Goal: Information Seeking & Learning: Learn about a topic

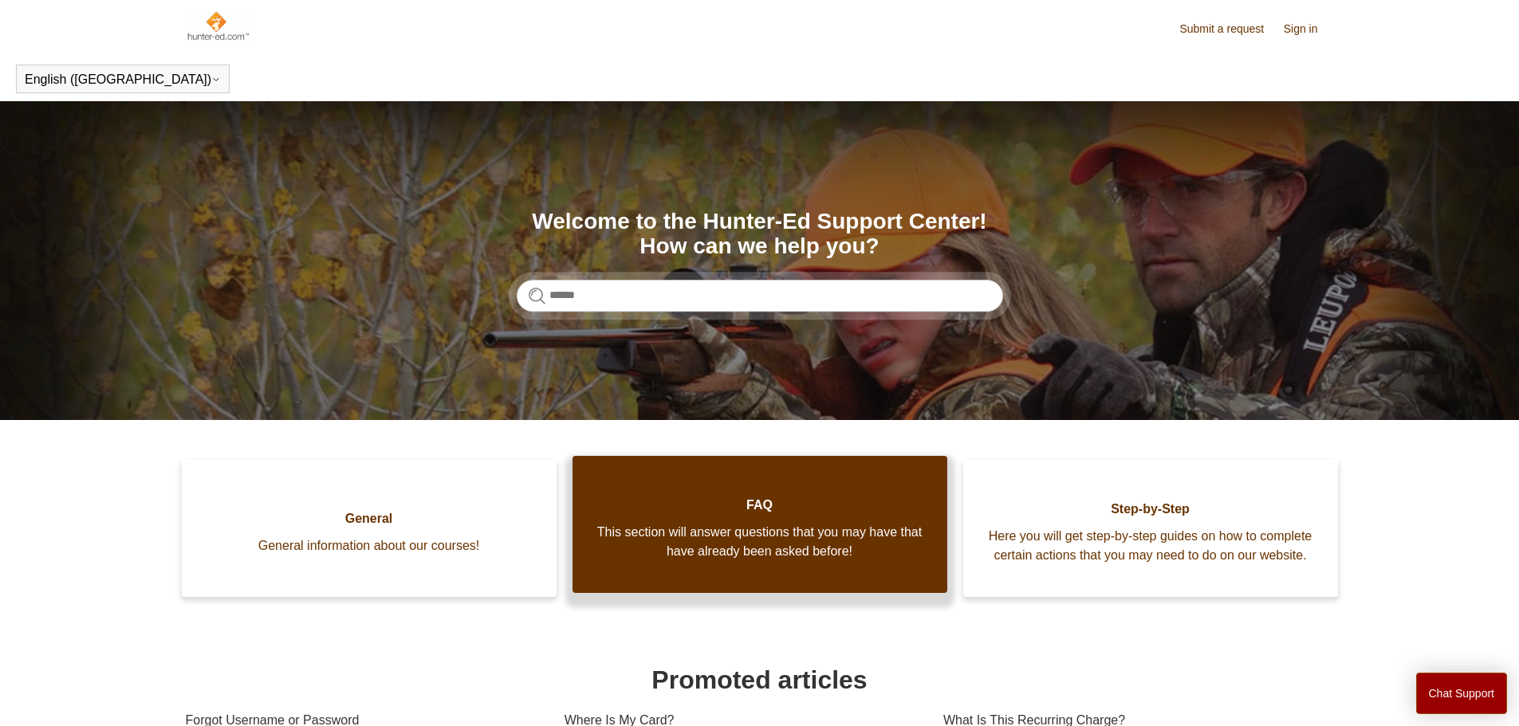
click at [756, 586] on link "FAQ This section will answer questions that you may have that have already been…" at bounding box center [760, 524] width 375 height 137
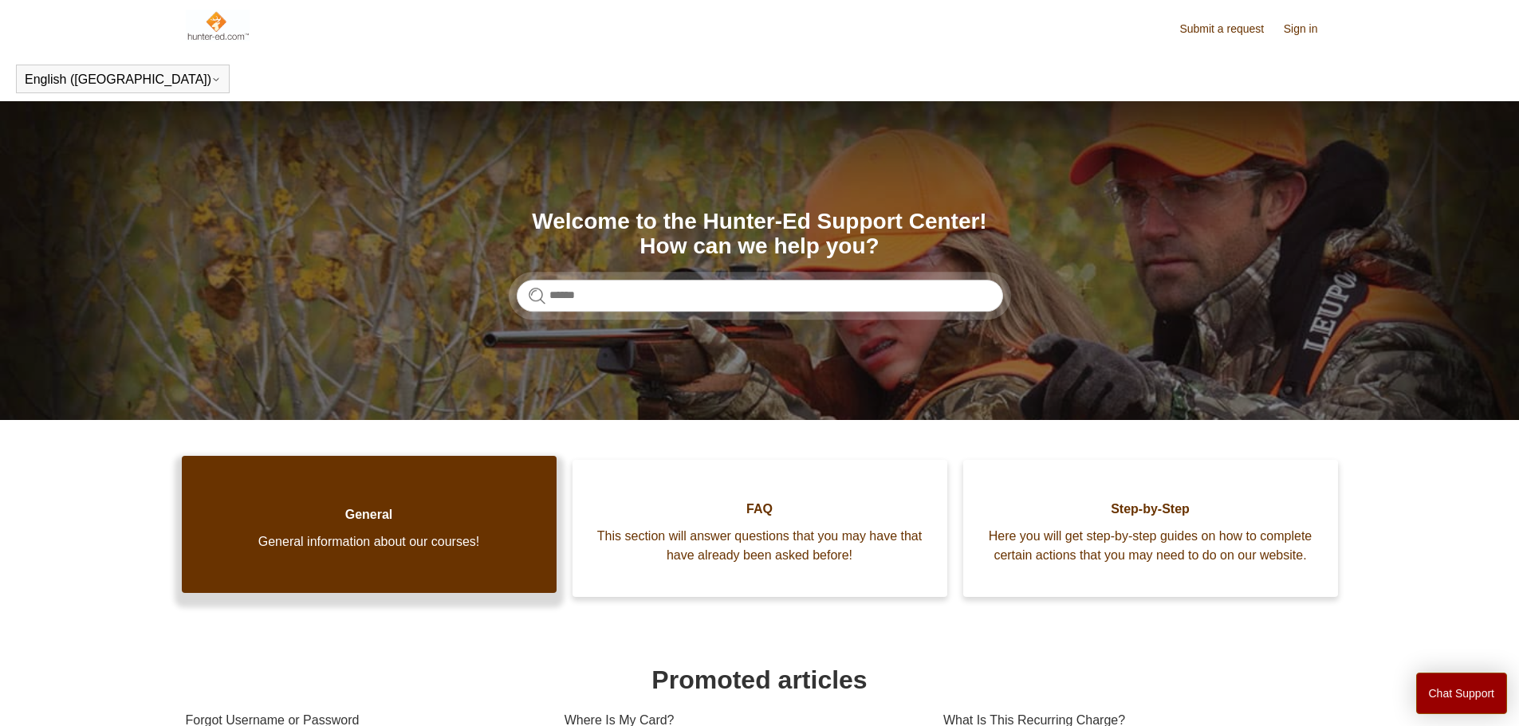
click at [340, 573] on link "General General information about our courses!" at bounding box center [369, 524] width 375 height 137
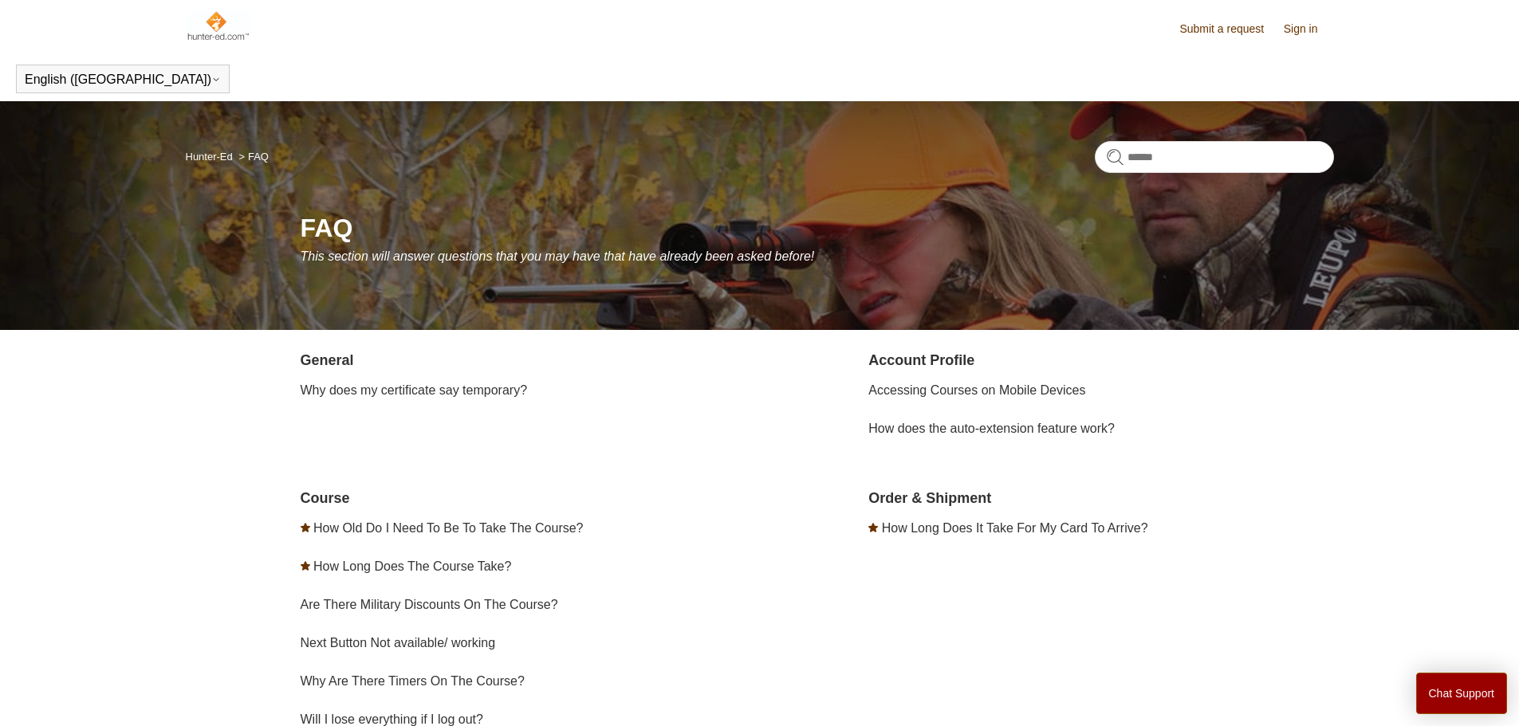
scroll to position [210, 0]
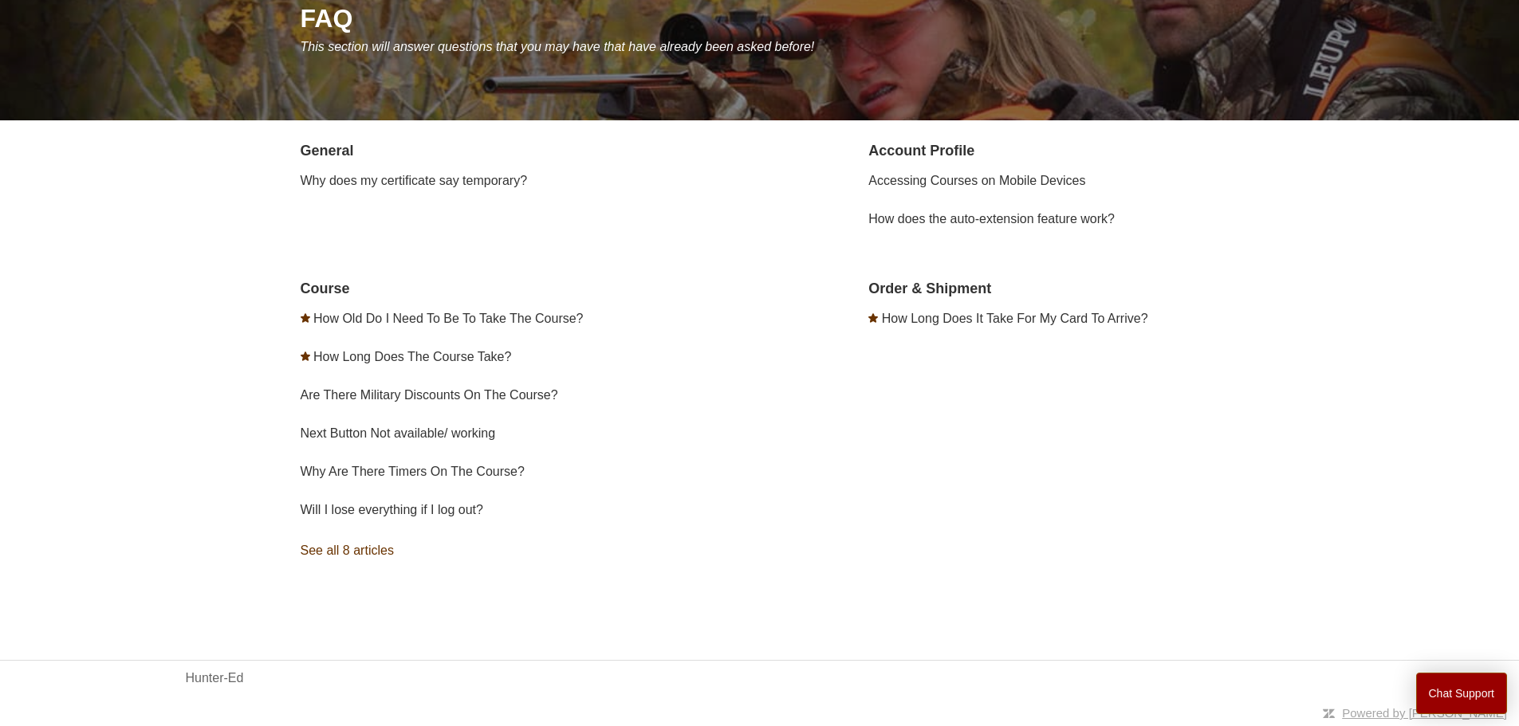
click at [382, 551] on link "See all 8 articles" at bounding box center [533, 550] width 465 height 43
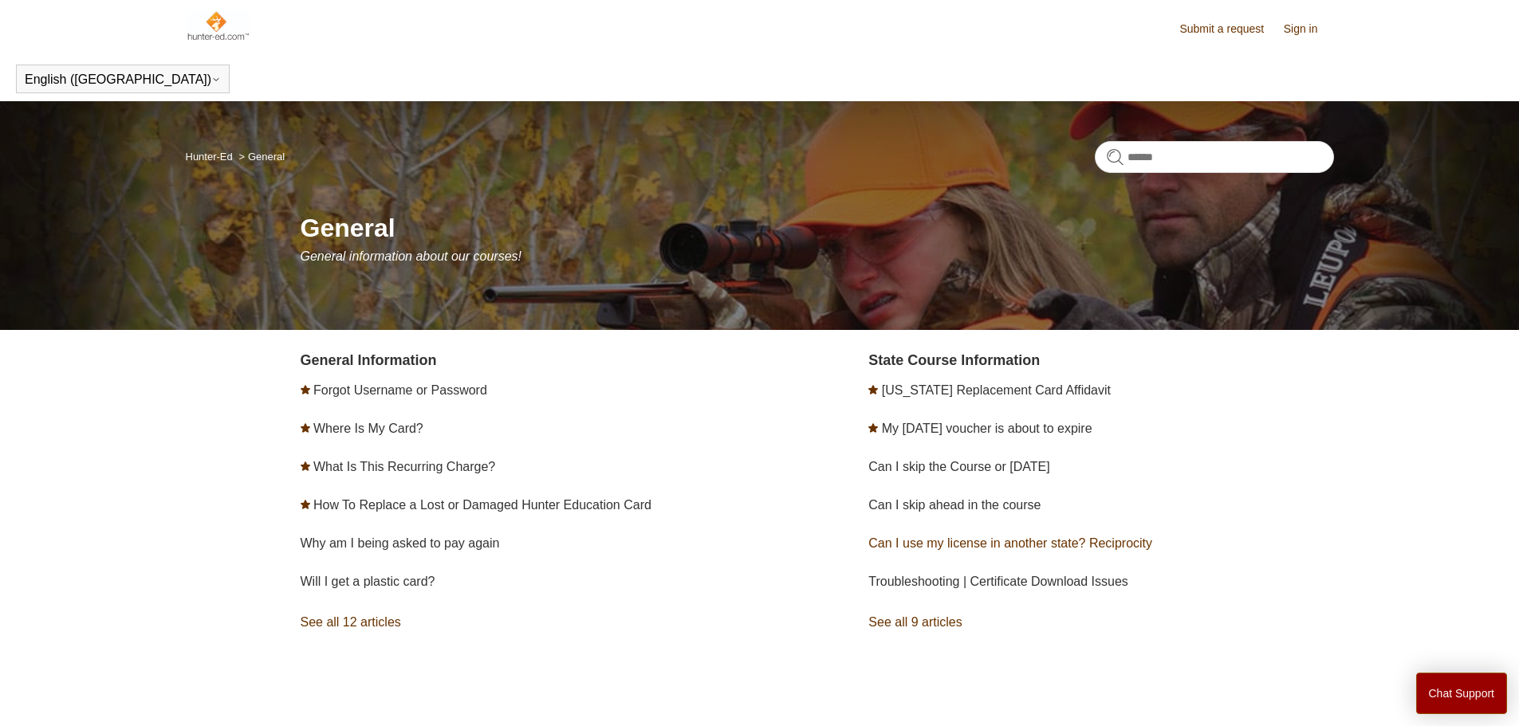
click at [956, 546] on link "Can I use my license in another state? Reciprocity" at bounding box center [1010, 544] width 284 height 14
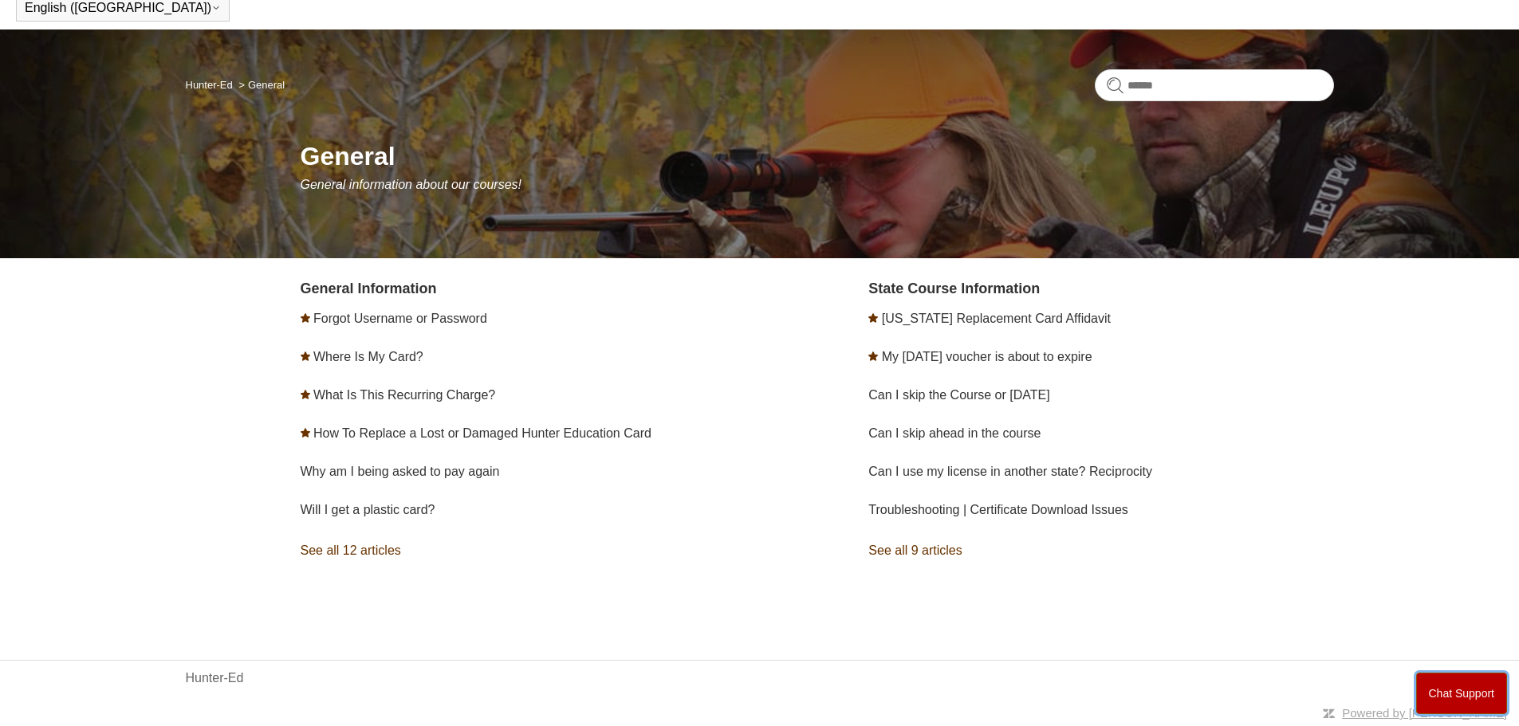
click at [1445, 695] on button "Chat Support" at bounding box center [1462, 693] width 92 height 41
click at [1112, 583] on div "General Information Forgot Username or Password Where Is My Card? What Is This …" at bounding box center [817, 445] width 1033 height 334
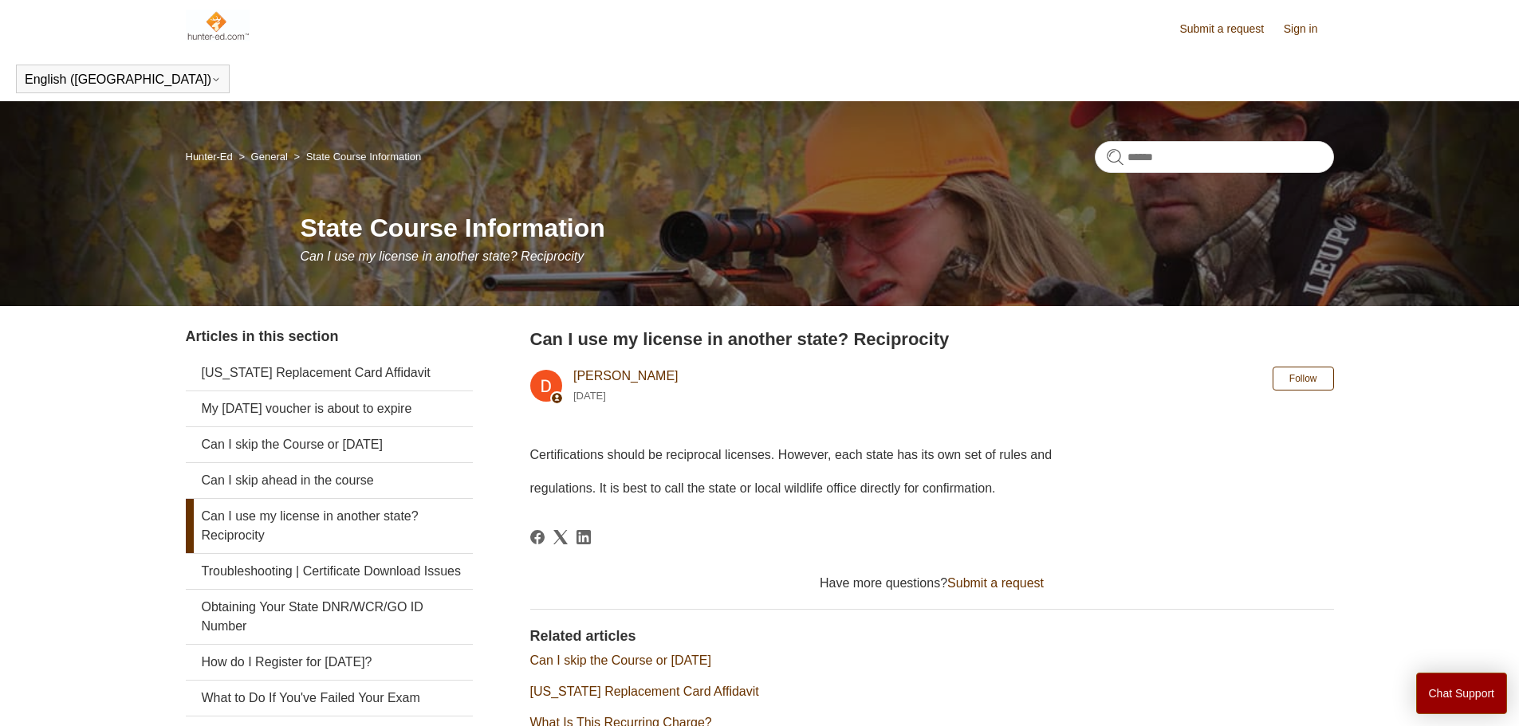
scroll to position [159, 0]
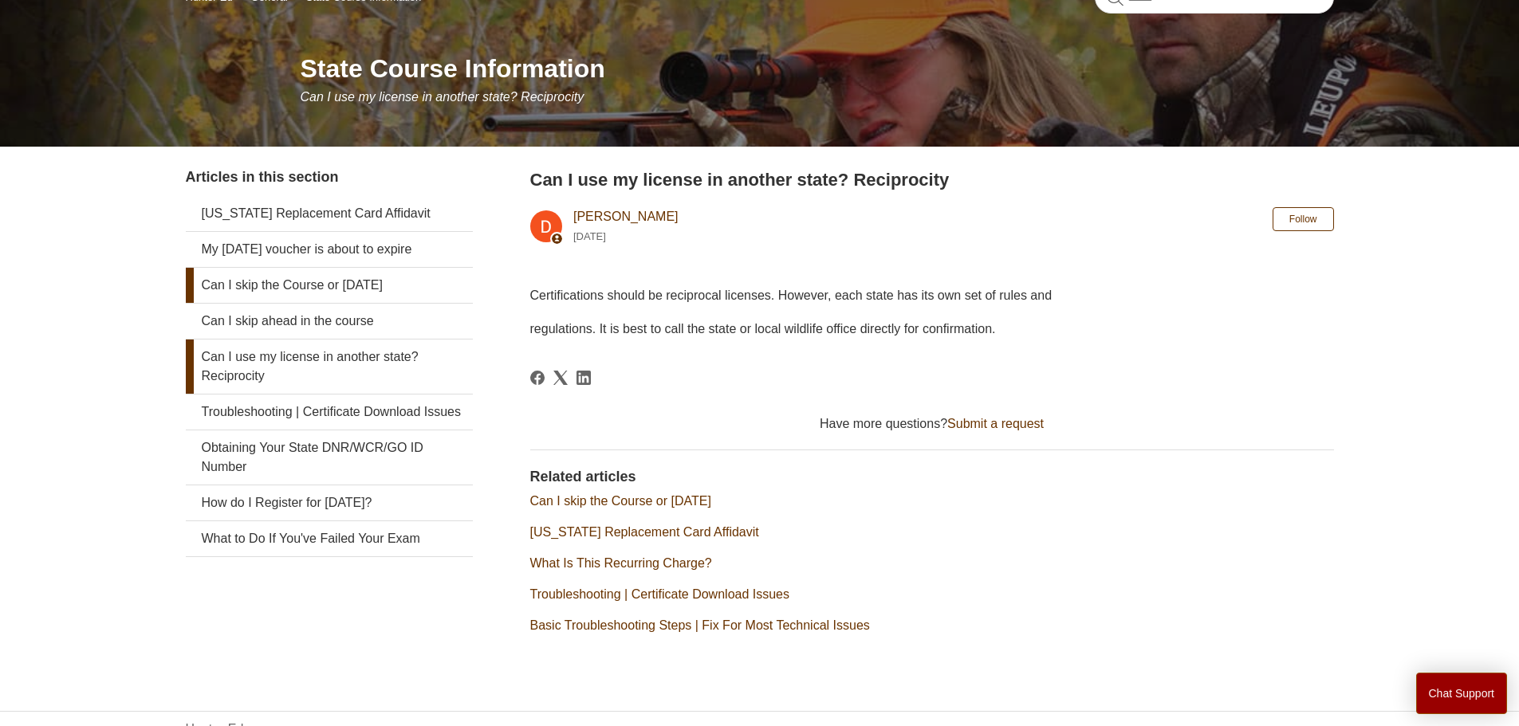
click at [332, 289] on link "Can I skip the Course or field day" at bounding box center [329, 285] width 287 height 35
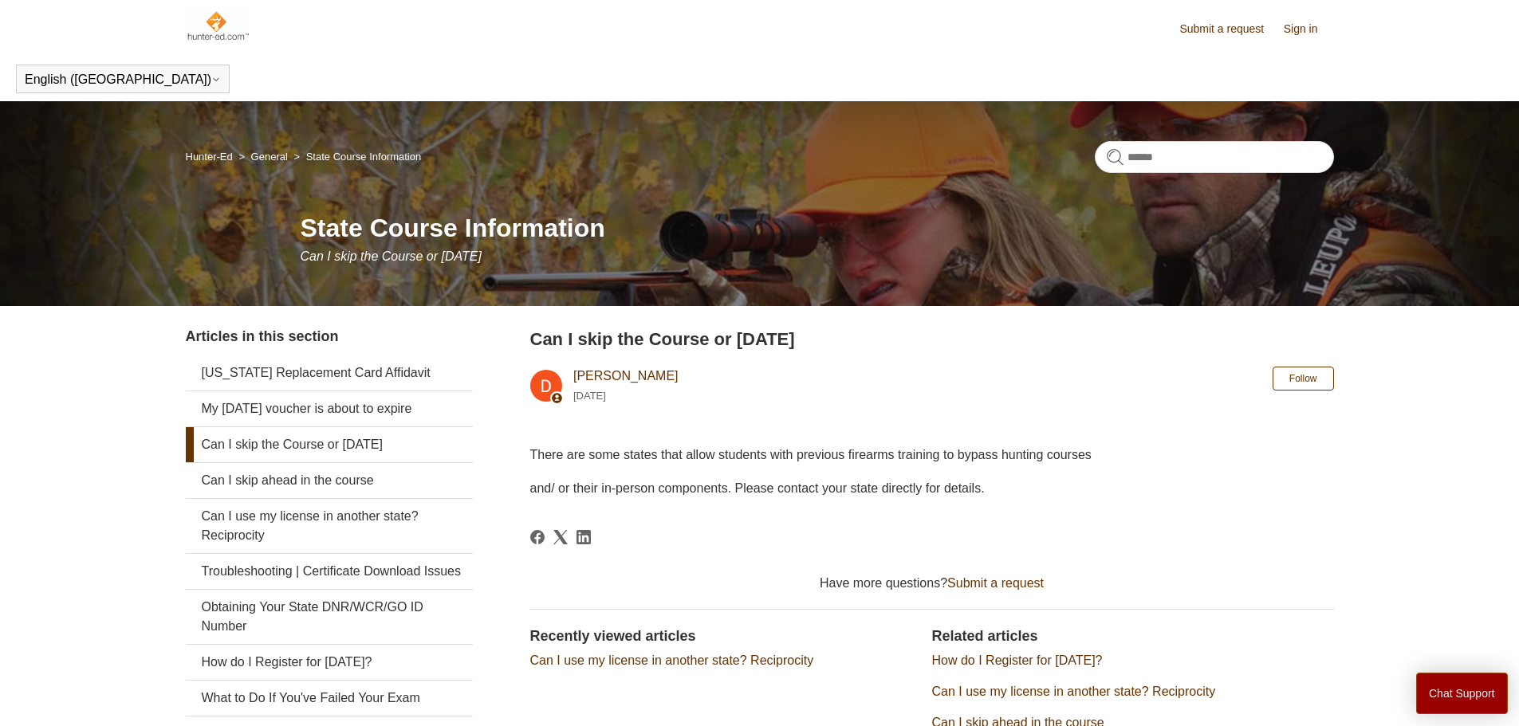
click at [708, 494] on span "and/ or their in-person components. Please contact your state directly for deta…" at bounding box center [757, 489] width 455 height 14
click at [628, 459] on span "There are some states that allow students with previous firearms training to by…" at bounding box center [810, 455] width 561 height 14
click at [867, 461] on span "There are some states that allow students with previous firearms training to by…" at bounding box center [810, 455] width 561 height 14
click at [873, 468] on div "There are some states that allow students with previous firearms training to by…" at bounding box center [932, 471] width 804 height 53
